Goal: Task Accomplishment & Management: Use online tool/utility

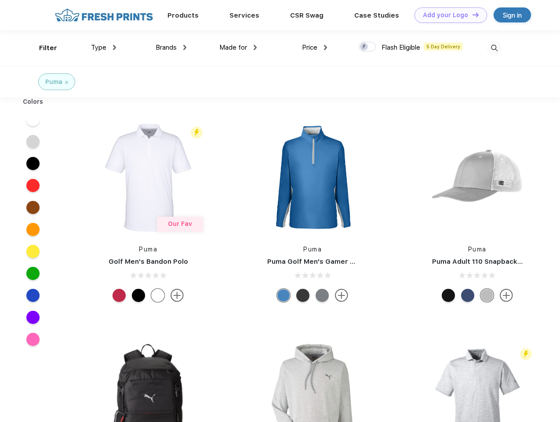
click at [447, 15] on link "Add your Logo Design Tool" at bounding box center [450, 14] width 73 height 15
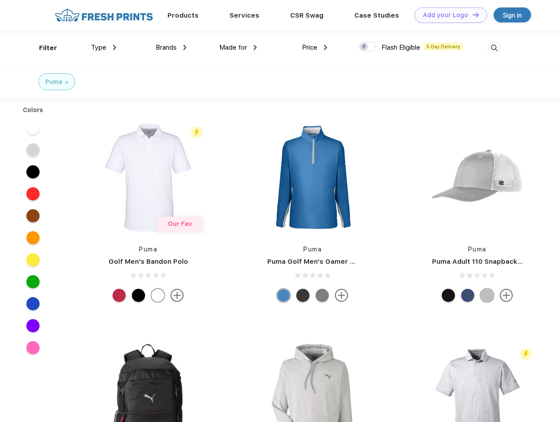
click at [0, 0] on div "Design Tool" at bounding box center [0, 0] width 0 height 0
click at [472, 15] on link "Add your Logo Design Tool" at bounding box center [450, 14] width 73 height 15
click at [42, 48] on div "Filter" at bounding box center [48, 48] width 18 height 10
click at [104, 47] on span "Type" at bounding box center [98, 48] width 15 height 8
click at [171, 47] on span "Brands" at bounding box center [166, 48] width 21 height 8
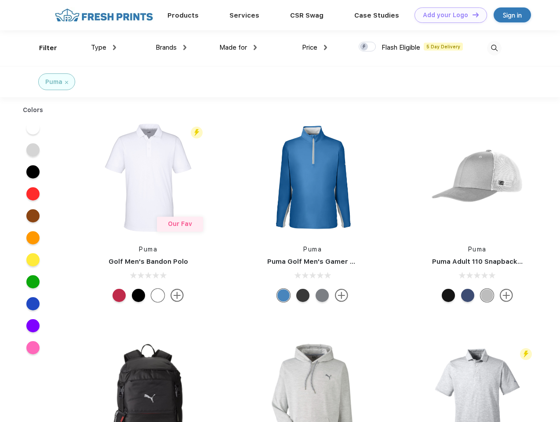
click at [238, 47] on span "Made for" at bounding box center [233, 48] width 28 height 8
click at [315, 47] on span "Price" at bounding box center [309, 48] width 15 height 8
click at [367, 47] on div at bounding box center [367, 47] width 17 height 10
click at [364, 47] on input "checkbox" at bounding box center [362, 44] width 6 height 6
click at [494, 48] on img at bounding box center [494, 48] width 15 height 15
